Goal: Task Accomplishment & Management: Manage account settings

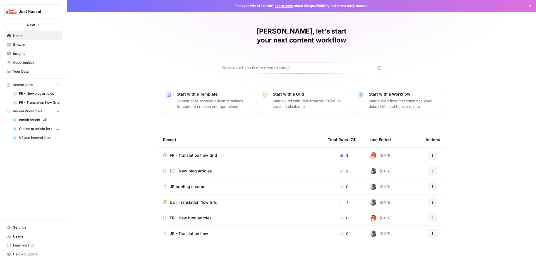
click at [32, 225] on span "Settings" at bounding box center [36, 227] width 47 height 5
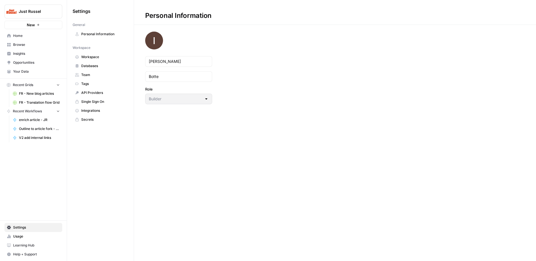
click at [103, 66] on span "Databases" at bounding box center [103, 65] width 44 height 5
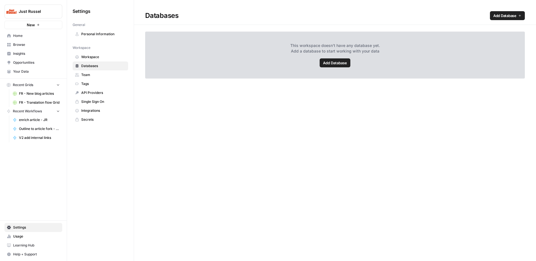
click at [103, 61] on link "Workspace" at bounding box center [101, 56] width 56 height 9
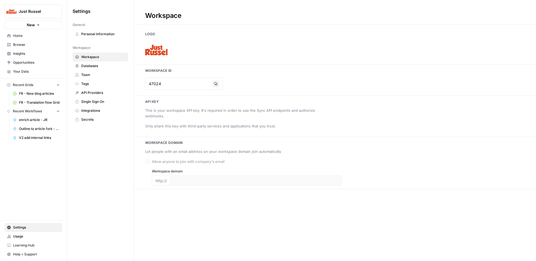
type input "[URL][DOMAIN_NAME]"
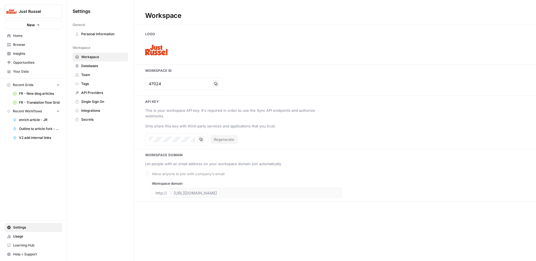
click at [97, 92] on span "API Providers" at bounding box center [103, 92] width 44 height 5
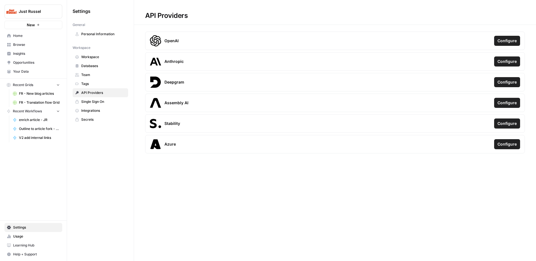
click at [99, 100] on span "Single Sign On" at bounding box center [103, 101] width 44 height 5
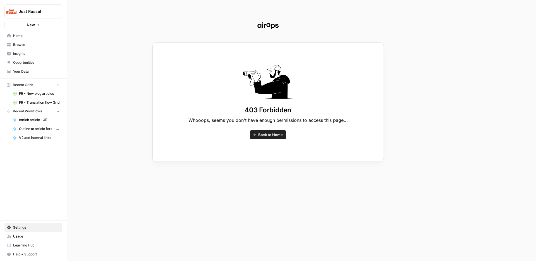
click at [26, 73] on div "403 Forbidden Whooops, seems you don't have enough permissions to access this p…" at bounding box center [268, 130] width 536 height 261
click at [27, 71] on div "403 Forbidden Whooops, seems you don't have enough permissions to access this p…" at bounding box center [268, 130] width 536 height 261
click at [267, 136] on span "Back to Home" at bounding box center [270, 135] width 25 height 6
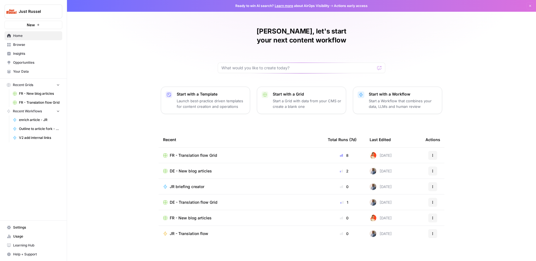
click at [30, 62] on span "Opportunities" at bounding box center [36, 62] width 47 height 5
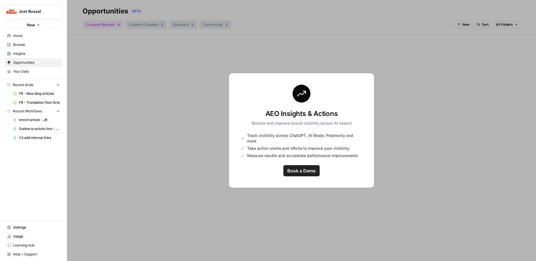
click at [28, 55] on span "Insights" at bounding box center [36, 53] width 47 height 5
click at [131, 96] on div at bounding box center [301, 130] width 469 height 261
click at [20, 47] on link "Browse" at bounding box center [33, 44] width 58 height 9
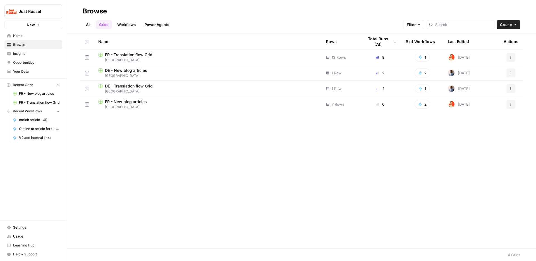
click at [21, 40] on link "Browse" at bounding box center [33, 44] width 58 height 9
click at [23, 36] on span "Home" at bounding box center [36, 35] width 47 height 5
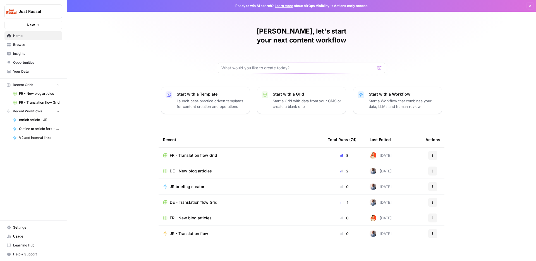
click at [54, 10] on div "Just Russel" at bounding box center [40, 12] width 42 height 6
click at [24, 229] on span "Settings" at bounding box center [36, 227] width 47 height 5
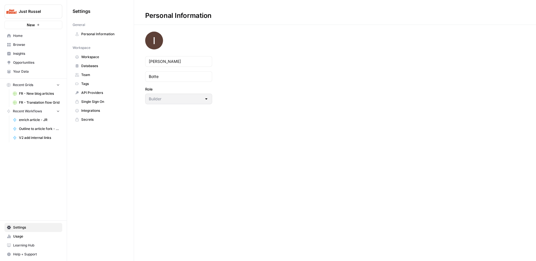
click at [105, 33] on span "Personal Information" at bounding box center [103, 34] width 44 height 5
click at [94, 56] on span "Workspace" at bounding box center [103, 56] width 44 height 5
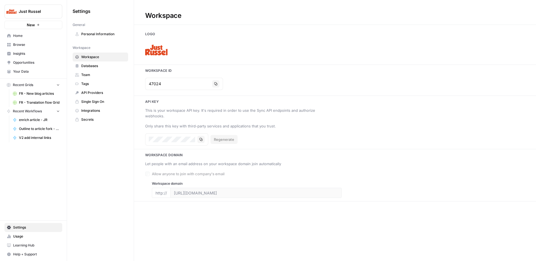
click at [96, 65] on span "Databases" at bounding box center [103, 65] width 44 height 5
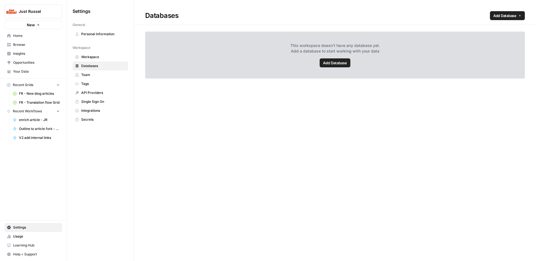
click at [92, 76] on span "Team" at bounding box center [103, 74] width 44 height 5
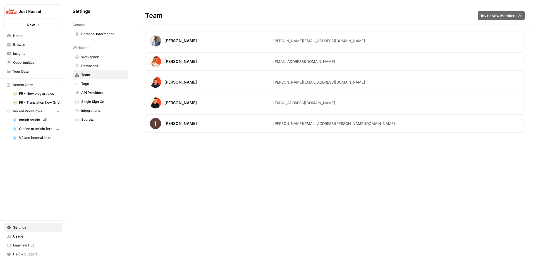
click at [92, 83] on span "Tags" at bounding box center [103, 83] width 44 height 5
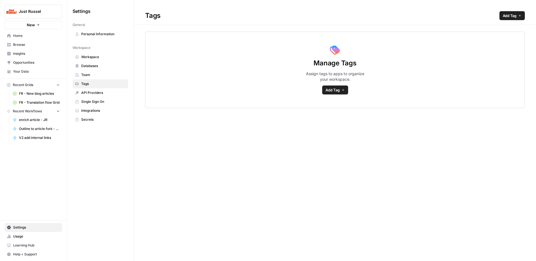
click at [99, 94] on span "API Providers" at bounding box center [103, 92] width 44 height 5
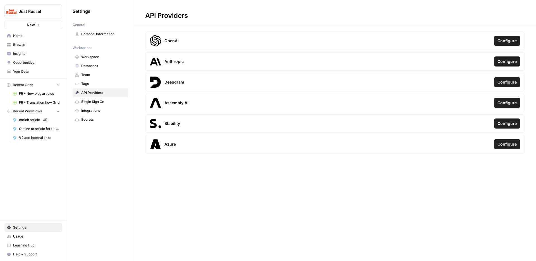
click at [101, 111] on span "Integrations" at bounding box center [103, 110] width 44 height 5
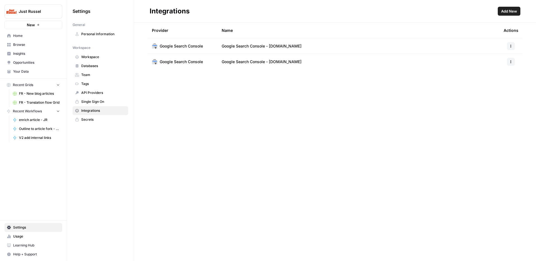
click at [506, 8] on span "Add New" at bounding box center [509, 11] width 16 height 6
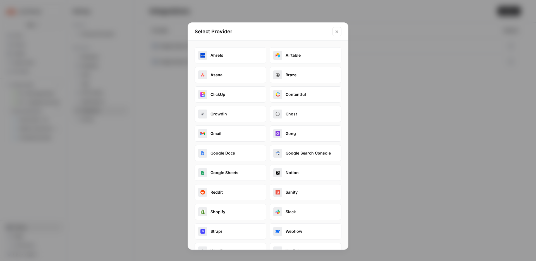
click at [337, 29] on icon "Close modal" at bounding box center [337, 31] width 4 height 4
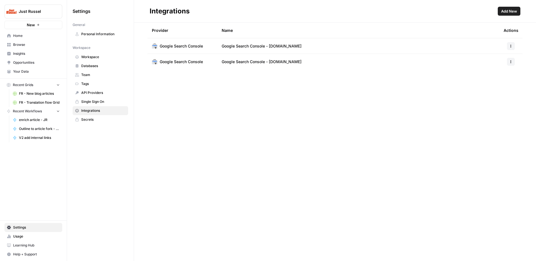
click at [100, 122] on link "Secrets" at bounding box center [101, 119] width 56 height 9
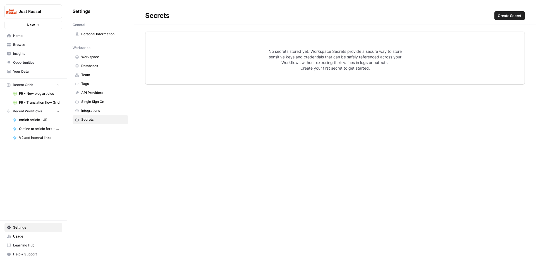
click at [102, 116] on link "Secrets" at bounding box center [101, 119] width 56 height 9
click at [100, 111] on span "Integrations" at bounding box center [103, 110] width 44 height 5
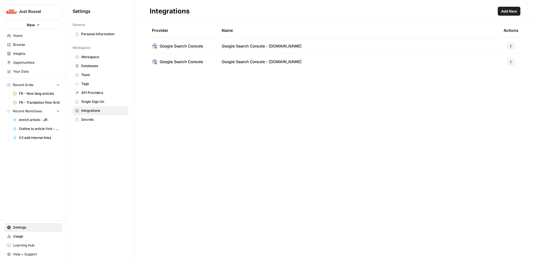
click at [95, 59] on link "Workspace" at bounding box center [101, 56] width 56 height 9
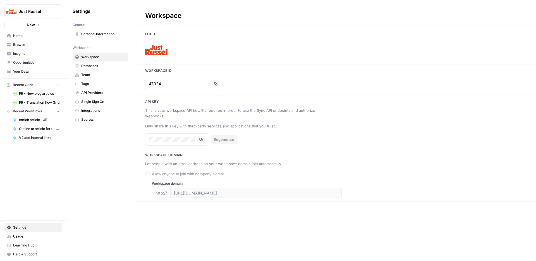
click at [106, 67] on span "Databases" at bounding box center [103, 65] width 44 height 5
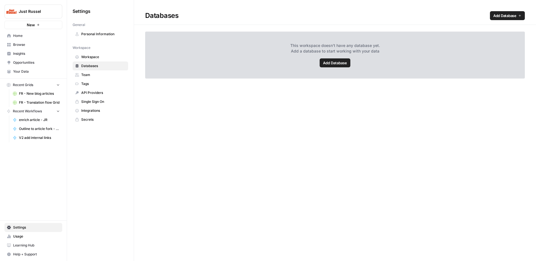
click at [503, 18] on link "Add Database" at bounding box center [507, 15] width 35 height 9
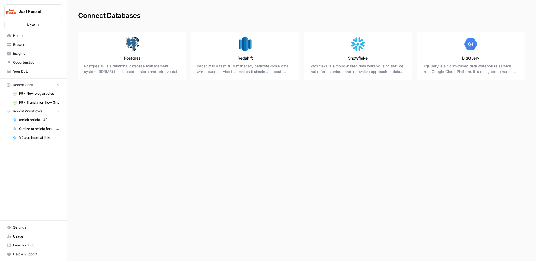
click at [30, 37] on span "Home" at bounding box center [36, 35] width 47 height 5
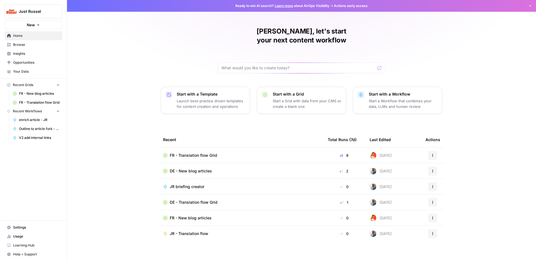
click at [32, 69] on span "Your Data" at bounding box center [36, 71] width 47 height 5
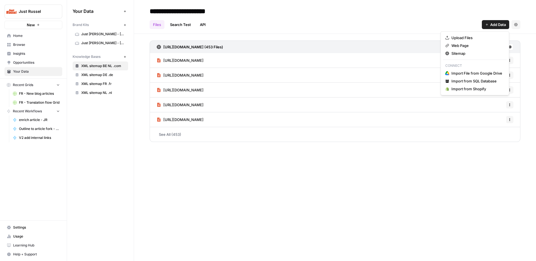
click at [489, 25] on button "Add Data" at bounding box center [495, 24] width 27 height 9
click at [477, 73] on span "Import File from Google Drive" at bounding box center [476, 73] width 51 height 6
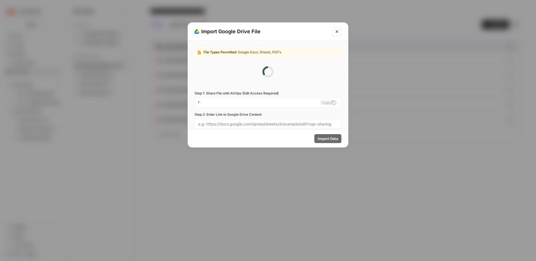
type input "just-russel-1-nc-qek4v93@airops.iam.gserviceaccount.com"
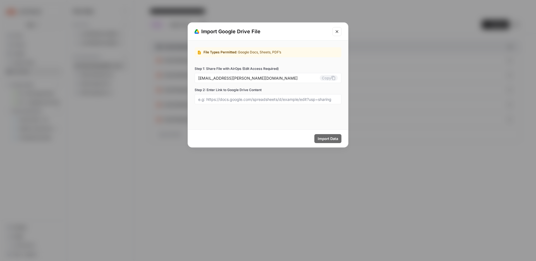
click at [340, 35] on button "Close modal" at bounding box center [336, 31] width 9 height 9
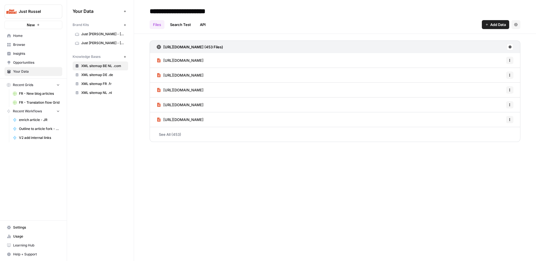
click at [42, 226] on span "Settings" at bounding box center [36, 227] width 47 height 5
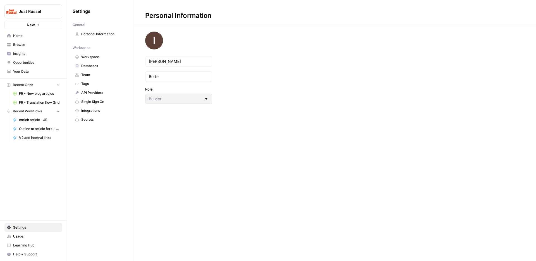
click at [105, 69] on link "Databases" at bounding box center [101, 65] width 56 height 9
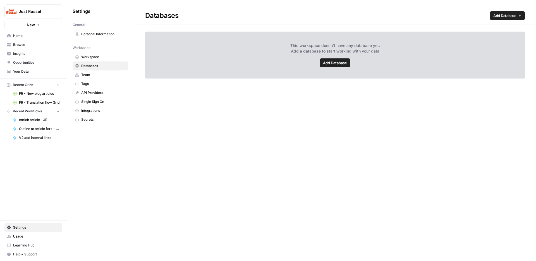
click at [341, 63] on span "Add Database" at bounding box center [335, 63] width 24 height 6
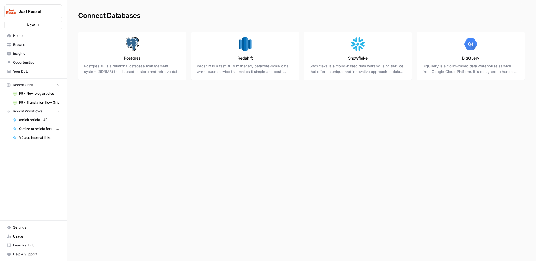
click at [34, 227] on span "Settings" at bounding box center [36, 227] width 47 height 5
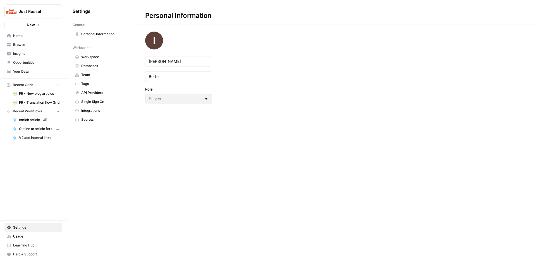
click at [104, 59] on span "Workspace" at bounding box center [103, 56] width 44 height 5
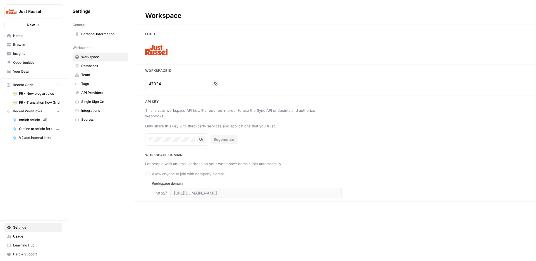
click at [101, 63] on span "Databases" at bounding box center [103, 65] width 44 height 5
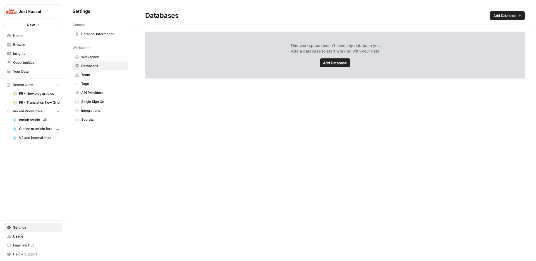
click at [98, 73] on span "Team" at bounding box center [103, 74] width 44 height 5
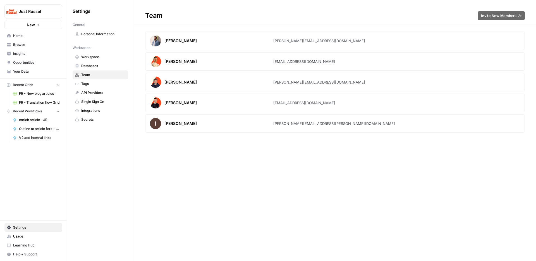
click at [95, 81] on span "Tags" at bounding box center [103, 83] width 44 height 5
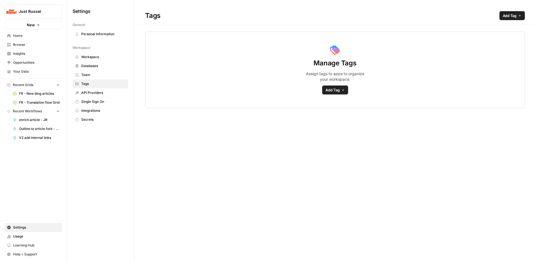
click at [105, 111] on span "Integrations" at bounding box center [103, 110] width 44 height 5
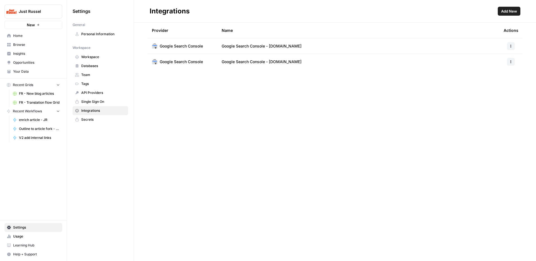
click at [514, 13] on span "Add New" at bounding box center [509, 11] width 16 height 6
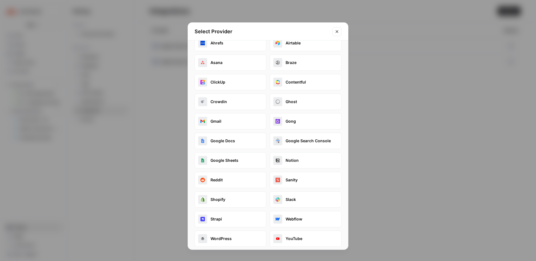
scroll to position [16, 0]
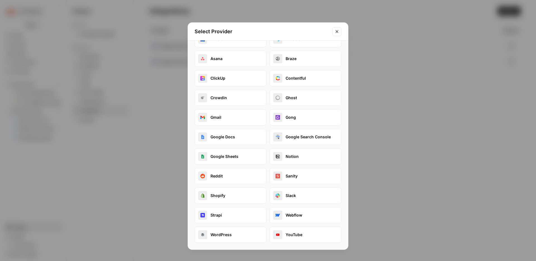
click at [235, 139] on button "Google Docs" at bounding box center [231, 137] width 72 height 16
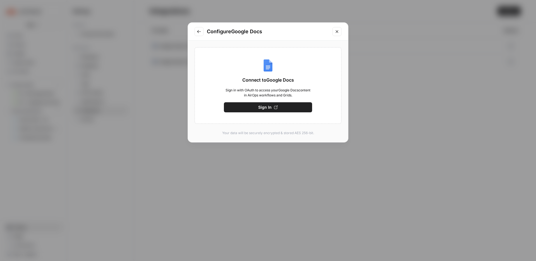
click at [265, 108] on span "Sign In" at bounding box center [264, 107] width 13 height 6
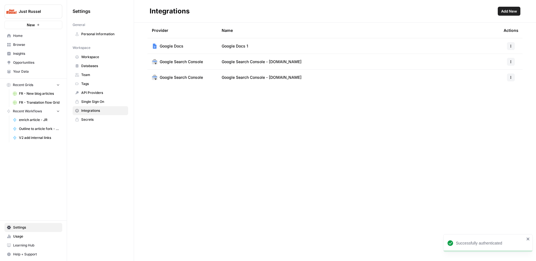
click at [253, 47] on td "Google Docs 1" at bounding box center [358, 45] width 282 height 15
click at [21, 238] on span "Usage" at bounding box center [36, 236] width 47 height 5
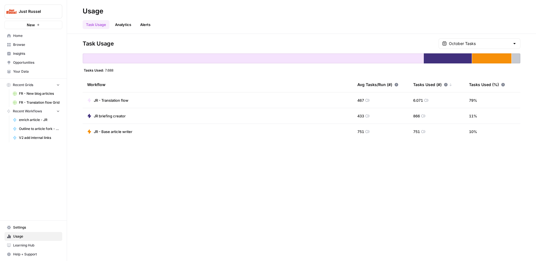
click at [26, 245] on span "Learning Hub" at bounding box center [36, 245] width 47 height 5
click at [127, 23] on link "Analytics" at bounding box center [123, 24] width 23 height 9
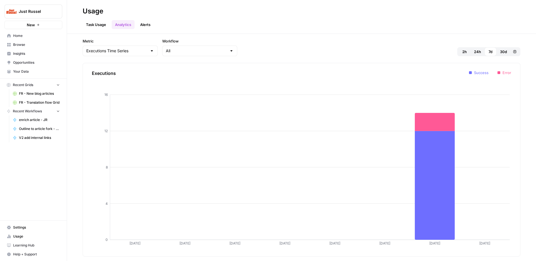
click at [147, 26] on link "Alerts" at bounding box center [145, 24] width 17 height 9
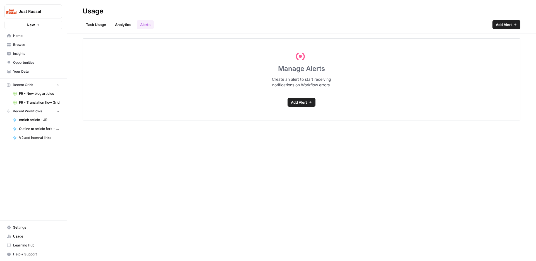
click at [32, 71] on span "Your Data" at bounding box center [36, 71] width 47 height 5
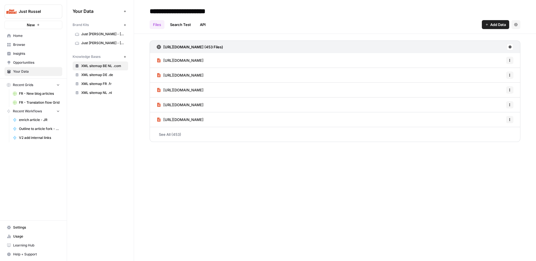
click at [30, 55] on span "Insights" at bounding box center [36, 53] width 47 height 5
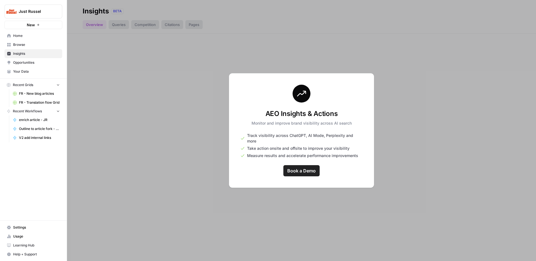
click at [32, 61] on span "Opportunities" at bounding box center [36, 62] width 47 height 5
click at [19, 52] on span "Insights" at bounding box center [36, 53] width 47 height 5
click at [33, 44] on span "Browse" at bounding box center [36, 44] width 47 height 5
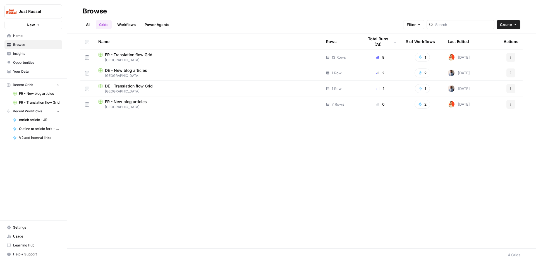
click at [496, 24] on button "Create" at bounding box center [508, 24] width 24 height 9
click at [30, 35] on span "Home" at bounding box center [36, 35] width 47 height 5
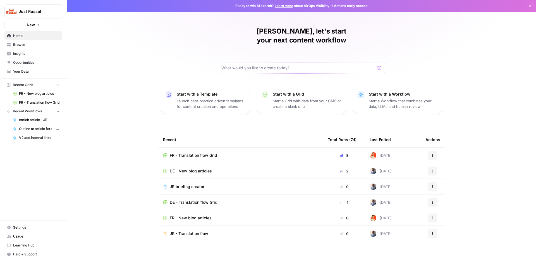
click at [32, 231] on link "Settings" at bounding box center [33, 227] width 58 height 9
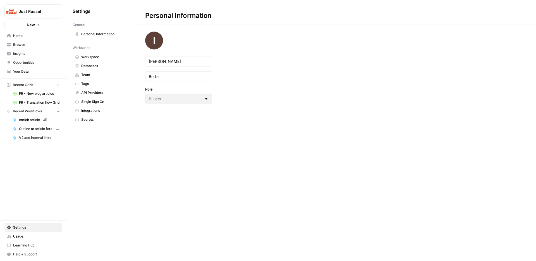
click at [100, 56] on span "Workspace" at bounding box center [103, 56] width 44 height 5
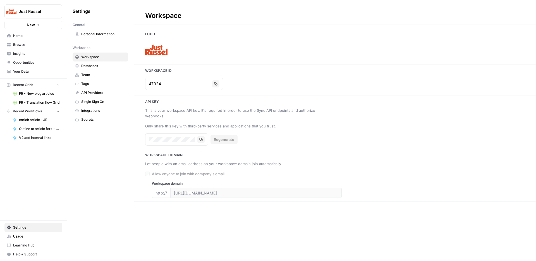
click at [97, 66] on span "Databases" at bounding box center [103, 65] width 44 height 5
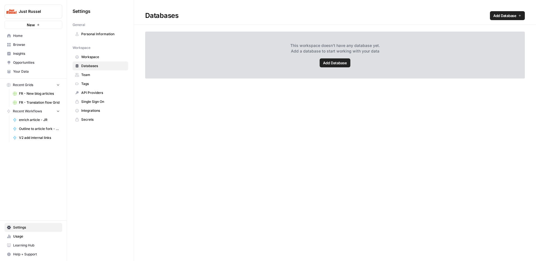
click at [330, 63] on span "Add Database" at bounding box center [335, 63] width 24 height 6
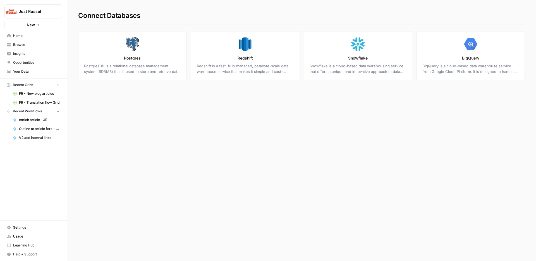
click at [30, 228] on span "Settings" at bounding box center [36, 227] width 47 height 5
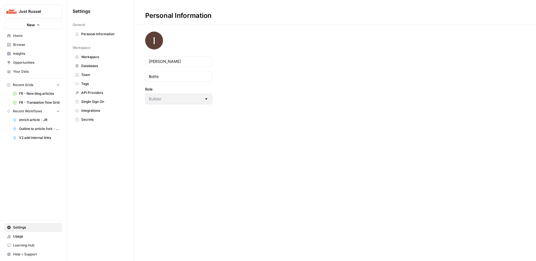
click at [101, 82] on span "Tags" at bounding box center [103, 83] width 44 height 5
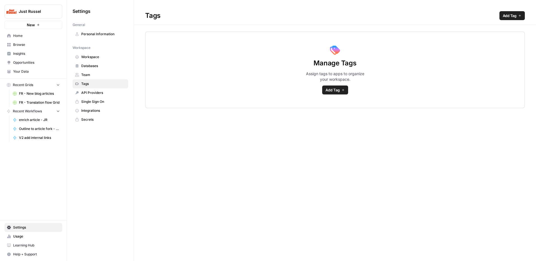
click at [100, 112] on span "Integrations" at bounding box center [103, 110] width 44 height 5
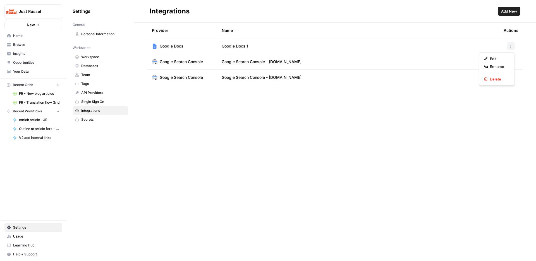
click at [508, 45] on button "button" at bounding box center [511, 46] width 8 height 8
click at [501, 57] on span "Edit" at bounding box center [499, 59] width 18 height 6
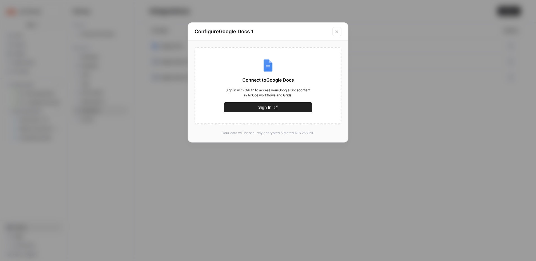
click at [280, 106] on button "Sign In" at bounding box center [268, 107] width 88 height 10
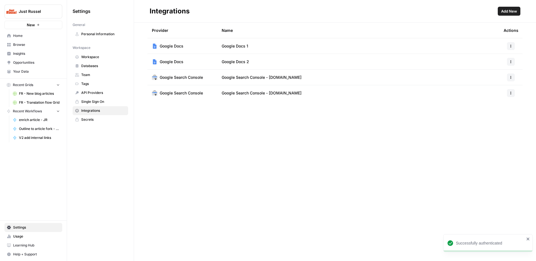
click at [510, 62] on icon "button" at bounding box center [510, 61] width 3 height 3
click at [495, 93] on span "Delete" at bounding box center [499, 95] width 18 height 6
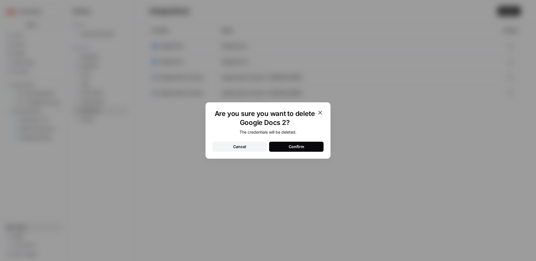
click at [305, 148] on button "Confirm" at bounding box center [296, 146] width 54 height 10
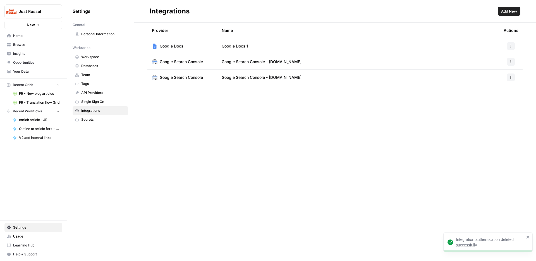
click at [31, 235] on span "Usage" at bounding box center [36, 236] width 47 height 5
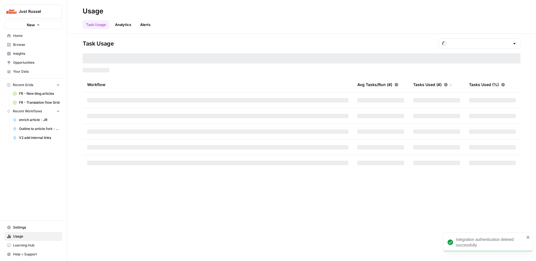
type input "October Tasks"
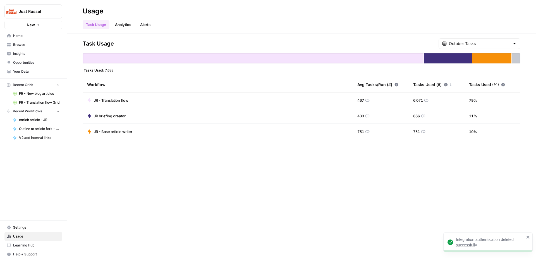
click at [27, 248] on link "Learning Hub" at bounding box center [33, 245] width 58 height 9
click at [42, 253] on span "Help + Support" at bounding box center [36, 253] width 47 height 5
click at [97, 243] on span "Docs" at bounding box center [93, 242] width 37 height 5
